Goal: Task Accomplishment & Management: Manage account settings

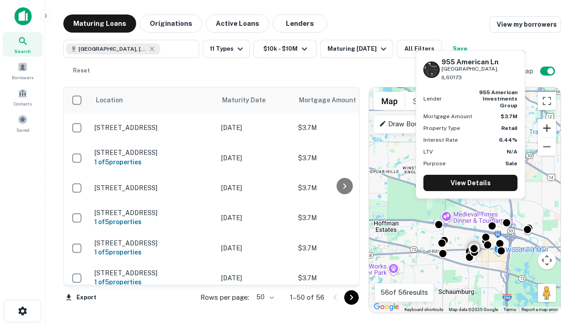
click at [547, 128] on button "Zoom in" at bounding box center [547, 128] width 18 height 18
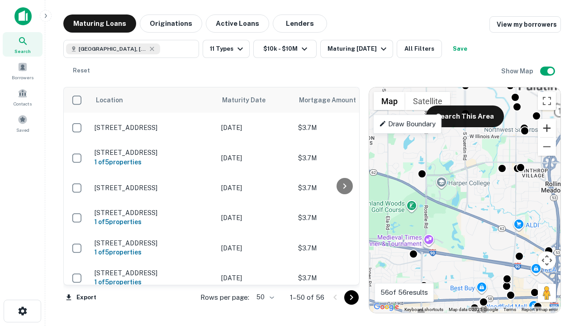
click at [547, 128] on button "Zoom in" at bounding box center [547, 128] width 18 height 18
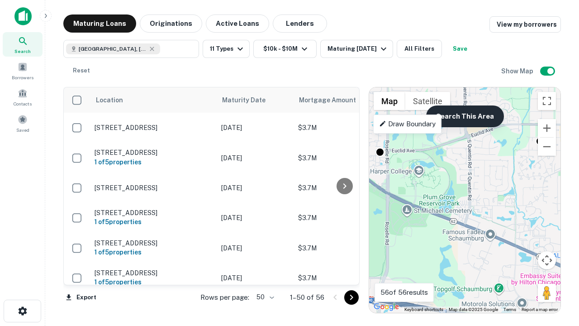
click at [464, 116] on button "Search This Area" at bounding box center [465, 116] width 78 height 22
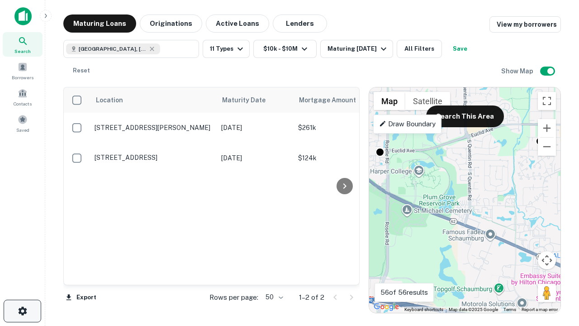
click at [22, 311] on icon "button" at bounding box center [22, 310] width 11 height 11
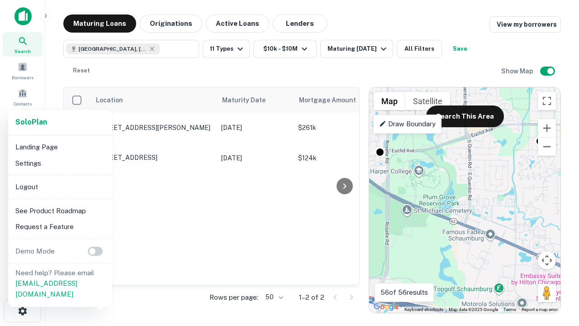
click at [60, 186] on li "Logout" at bounding box center [60, 187] width 97 height 16
